Goal: Task Accomplishment & Management: Manage account settings

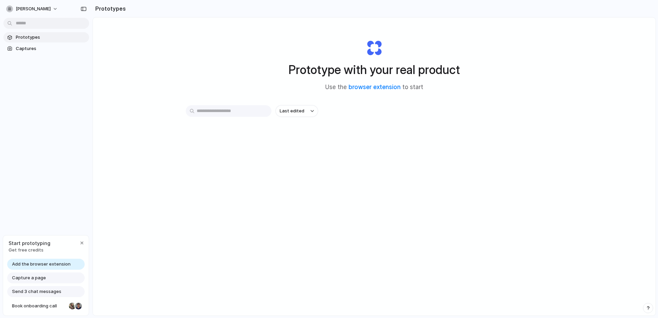
click at [227, 111] on input "text" at bounding box center [229, 111] width 86 height 12
click at [41, 51] on span "Captures" at bounding box center [51, 48] width 71 height 7
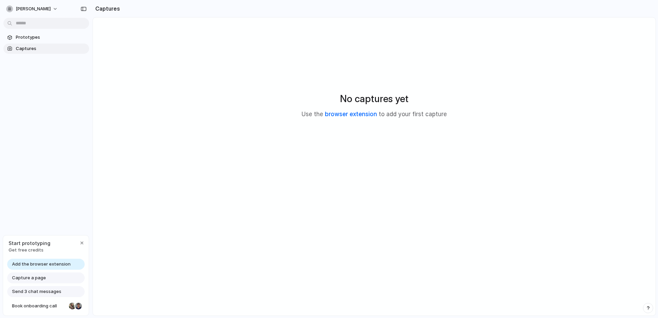
click at [357, 117] on link "browser extension" at bounding box center [351, 114] width 52 height 7
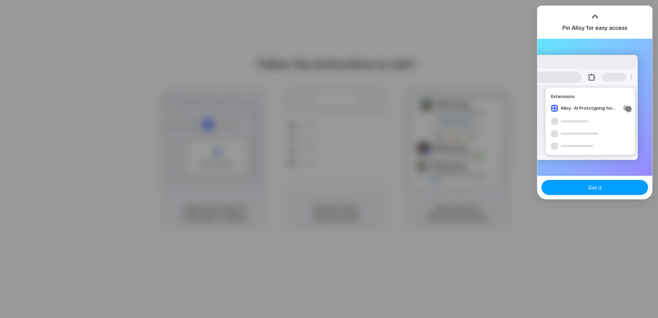
click at [599, 185] on span "Got it" at bounding box center [596, 187] width 14 height 7
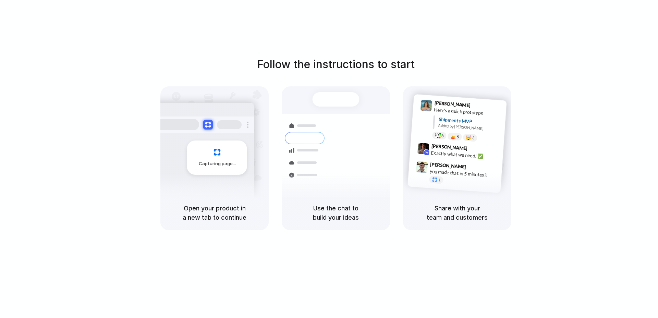
click at [630, 16] on div "Follow the instructions to start Capturing page Open your product in a new tab …" at bounding box center [336, 166] width 672 height 332
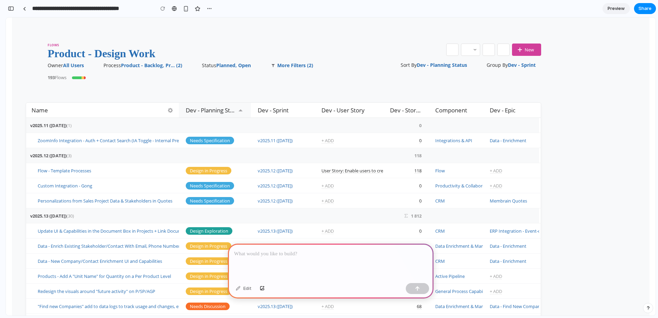
click at [276, 254] on p at bounding box center [330, 254] width 193 height 8
click at [272, 255] on p at bounding box center [330, 254] width 193 height 8
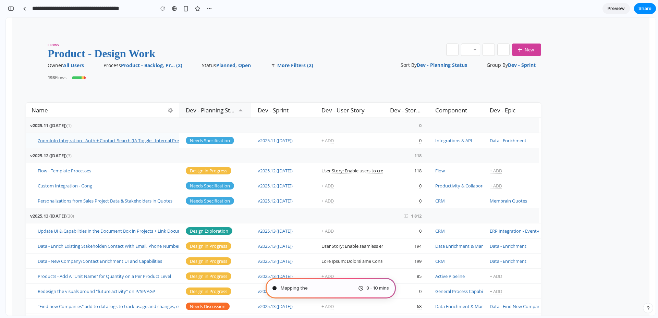
click at [160, 141] on span "ZoomInfo Integration - Auth + Contact Search (IA Toggle - Internal Preview)" at bounding box center [114, 141] width 152 height 6
click at [239, 66] on span "Planned, Open" at bounding box center [236, 65] width 41 height 7
click at [474, 48] on div at bounding box center [475, 49] width 3 height 3
type input "**********"
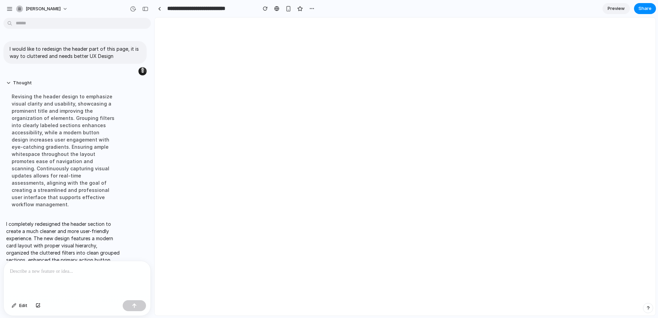
scroll to position [24, 0]
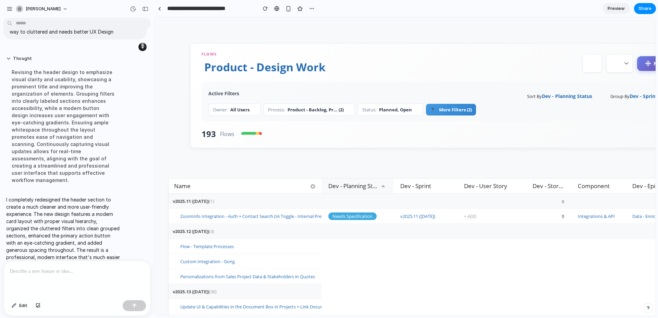
click at [615, 4] on link "Preview" at bounding box center [616, 8] width 27 height 11
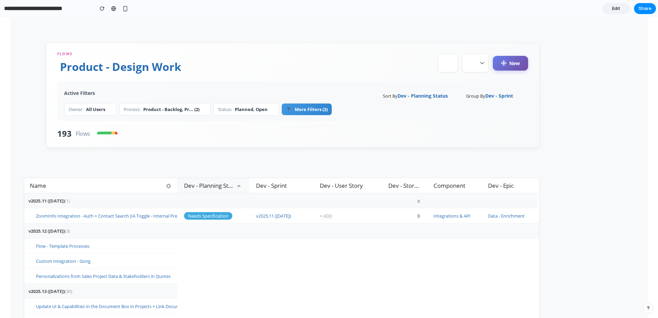
click at [97, 109] on span "All Users" at bounding box center [99, 109] width 26 height 6
click at [162, 111] on span "Product - Backlog, Pr... (2)" at bounding box center [174, 109] width 63 height 6
click at [250, 111] on span "Planned, Open" at bounding box center [255, 109] width 40 height 6
click at [309, 107] on button "More Filters (2)" at bounding box center [307, 110] width 50 height 12
click at [506, 64] on icon at bounding box center [503, 62] width 5 height 5
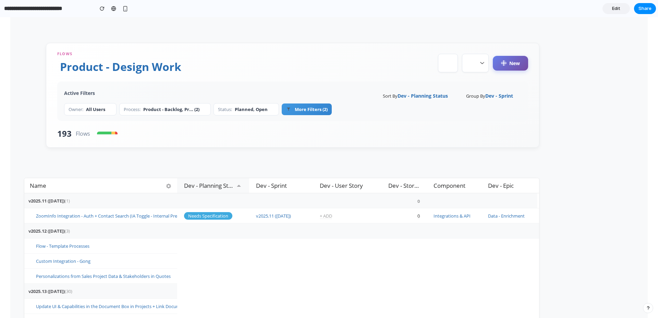
click at [619, 14] on section "**********" at bounding box center [328, 8] width 656 height 17
click at [617, 4] on link "Edit" at bounding box center [616, 8] width 27 height 11
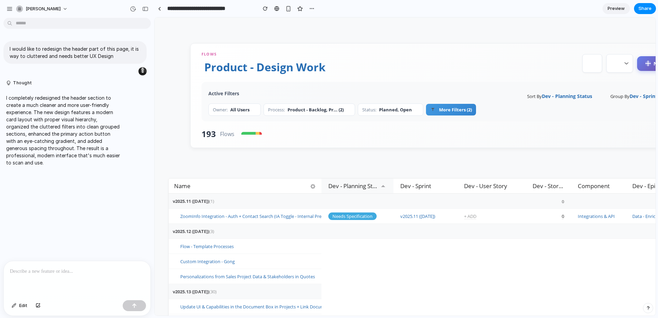
click at [457, 108] on button "More Filters (2)" at bounding box center [451, 110] width 50 height 12
click at [396, 116] on div "Active Filters Sort By Dev - Planning Status Group By Dev - Sprint Owner: All U…" at bounding box center [437, 101] width 471 height 39
click at [396, 114] on div "Status: Planned, Open" at bounding box center [391, 110] width 66 height 12
click at [387, 110] on span "Planned, Open" at bounding box center [399, 110] width 40 height 6
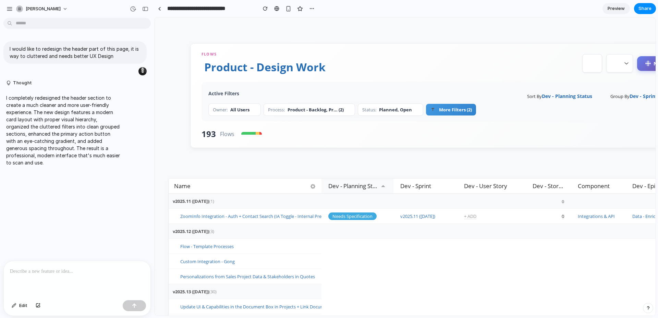
click at [316, 110] on span "Product - Backlog, Pr... (2)" at bounding box center [319, 110] width 63 height 6
click at [50, 282] on div at bounding box center [77, 279] width 147 height 36
click at [174, 150] on td at bounding box center [179, 99] width 22 height 113
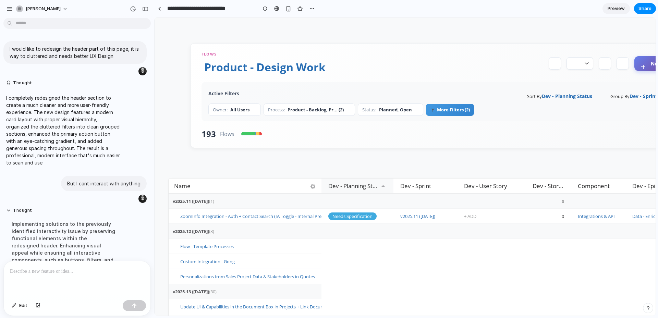
scroll to position [144, 0]
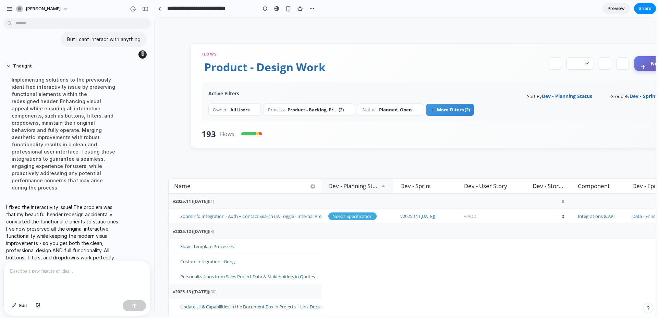
click at [333, 110] on span "Product - Backlog, Pr... (2)" at bounding box center [319, 110] width 63 height 6
click at [316, 129] on div "193 Flows" at bounding box center [437, 133] width 471 height 11
click at [390, 106] on div "Status: Planned, Open" at bounding box center [391, 110] width 66 height 12
click at [446, 108] on b "More Filters (2)" at bounding box center [450, 110] width 40 height 6
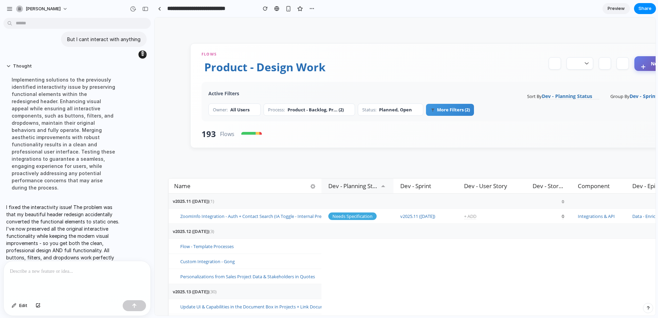
click at [561, 93] on span "Dev - Planning Status" at bounding box center [570, 96] width 57 height 7
click at [585, 64] on div at bounding box center [587, 63] width 4 height 4
click at [635, 98] on span "Dev - Sprint" at bounding box center [647, 96] width 35 height 7
click at [344, 188] on div "Dev - Planning Status" at bounding box center [353, 186] width 62 height 15
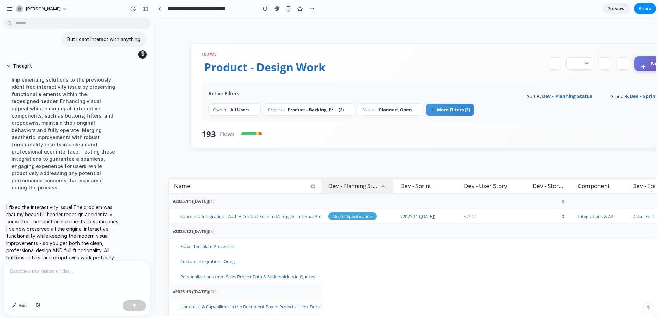
click at [378, 188] on div "Dev - Planning Status" at bounding box center [353, 186] width 62 height 15
click at [280, 187] on td at bounding box center [285, 186] width 74 height 15
click at [317, 187] on div at bounding box center [313, 186] width 14 height 14
click at [312, 10] on div "button" at bounding box center [311, 8] width 5 height 5
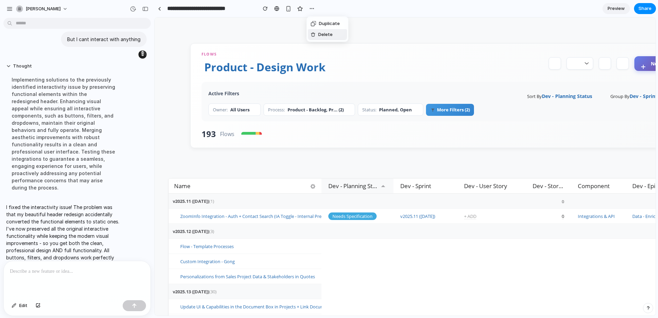
click at [322, 31] on li "Delete" at bounding box center [327, 34] width 39 height 11
